Goal: Transaction & Acquisition: Obtain resource

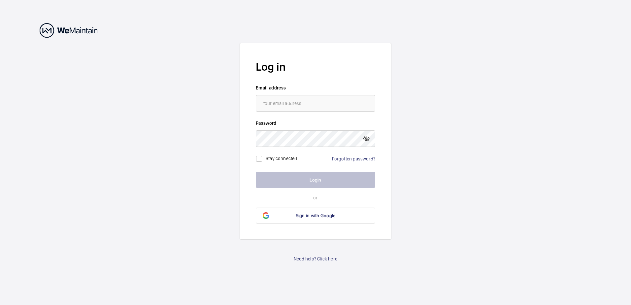
type input "[EMAIL_ADDRESS][DOMAIN_NAME]"
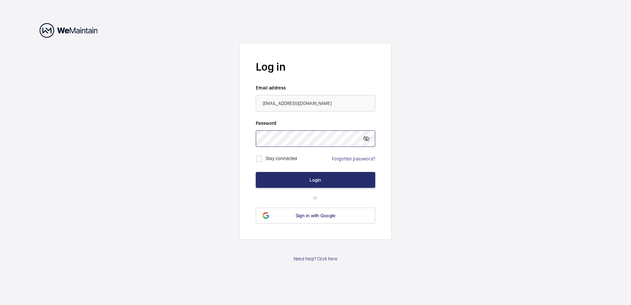
click at [256, 172] on button "Login" at bounding box center [316, 180] width 120 height 16
click at [307, 182] on button "Login" at bounding box center [316, 180] width 120 height 16
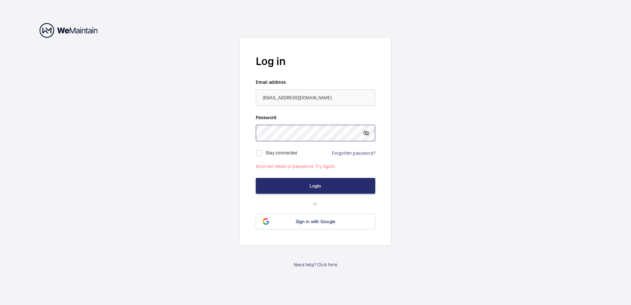
click at [256, 178] on button "Login" at bounding box center [316, 186] width 120 height 16
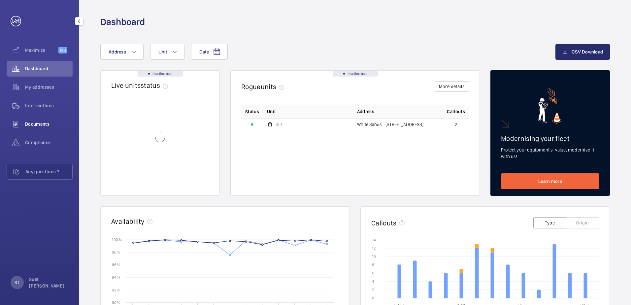
click at [51, 119] on div "Documents" at bounding box center [40, 124] width 66 height 16
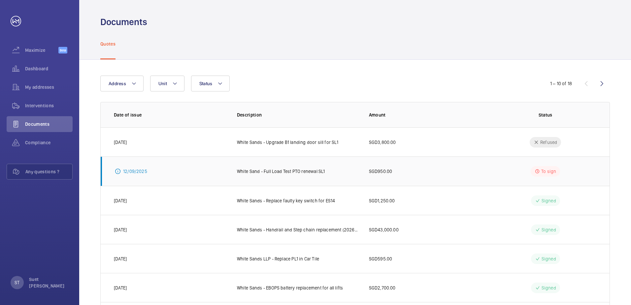
click at [211, 171] on td "12/09/2025" at bounding box center [164, 171] width 126 height 29
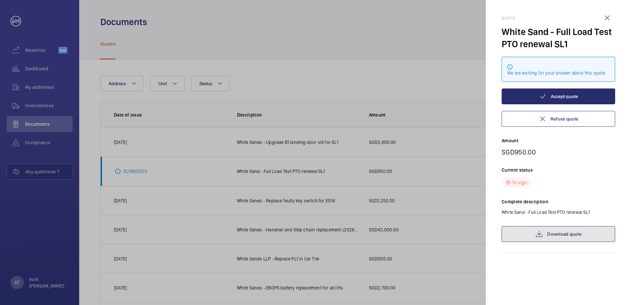
click at [546, 231] on link "Download quote" at bounding box center [559, 234] width 114 height 16
